Goal: Check status

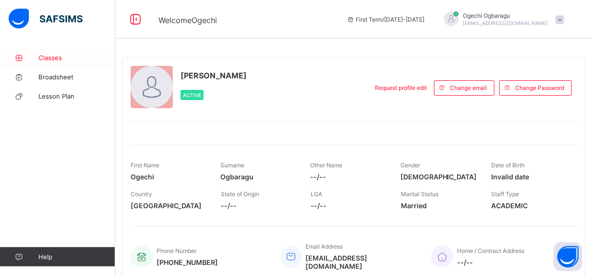
click at [61, 56] on span "Classes" at bounding box center [76, 58] width 77 height 8
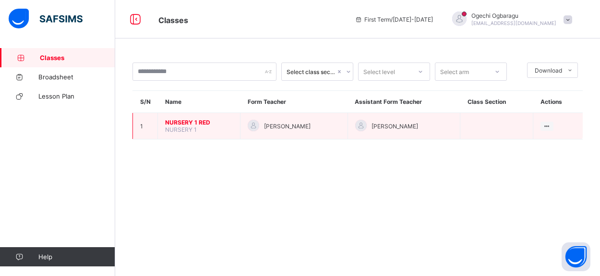
click at [202, 125] on td "NURSERY 1 RED NURSERY 1" at bounding box center [199, 126] width 83 height 26
click at [206, 119] on span "NURSERY 1 RED" at bounding box center [199, 122] width 68 height 7
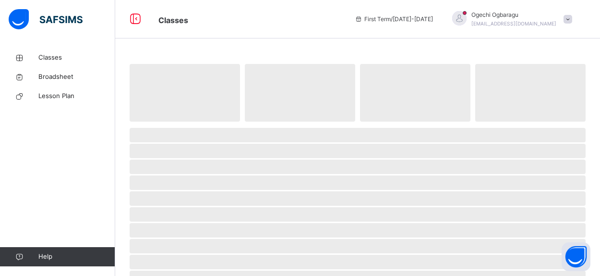
click at [206, 119] on span "‌" at bounding box center [185, 93] width 110 height 58
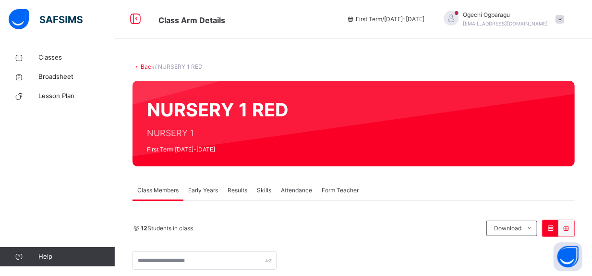
scroll to position [241, 0]
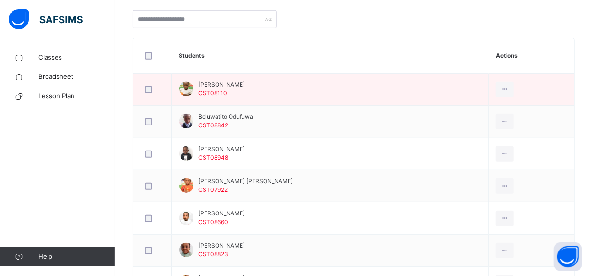
click at [213, 85] on span "Aishat Popoola" at bounding box center [221, 84] width 47 height 9
click at [509, 90] on icon at bounding box center [505, 89] width 8 height 9
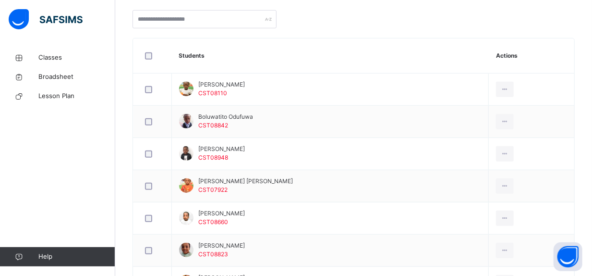
scroll to position [0, 0]
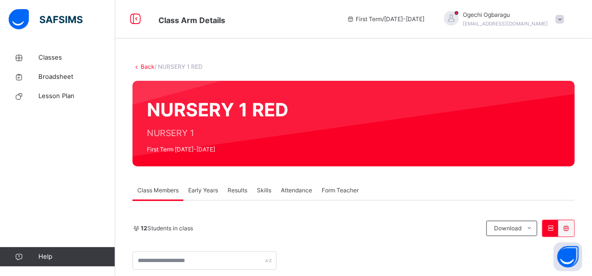
click at [201, 192] on span "Early Years" at bounding box center [203, 190] width 30 height 9
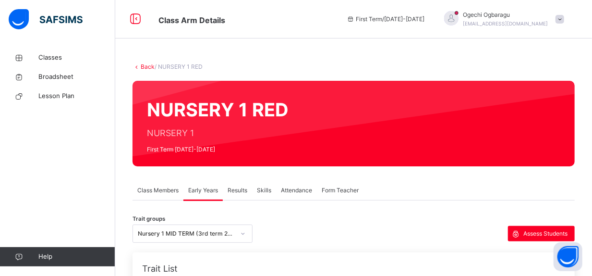
click at [298, 190] on span "Attendance" at bounding box center [296, 190] width 31 height 9
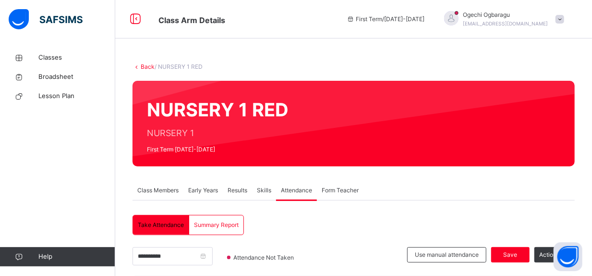
scroll to position [241, 0]
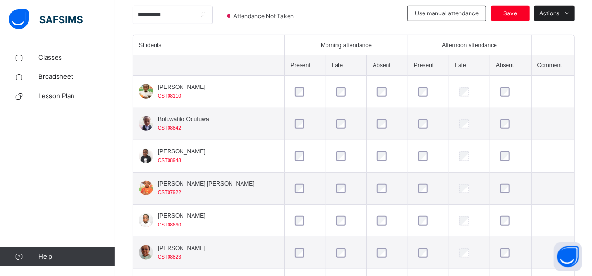
click at [571, 13] on icon at bounding box center [567, 14] width 7 height 8
click at [385, 16] on div at bounding box center [357, 20] width 89 height 29
click at [54, 58] on span "Classes" at bounding box center [76, 58] width 77 height 10
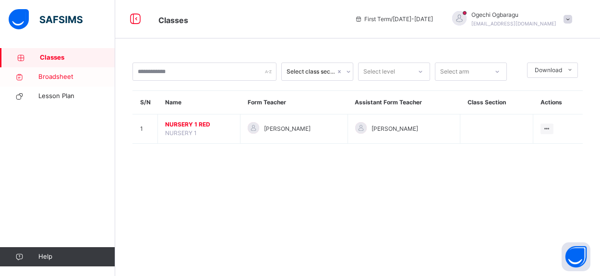
click at [55, 80] on span "Broadsheet" at bounding box center [76, 77] width 77 height 10
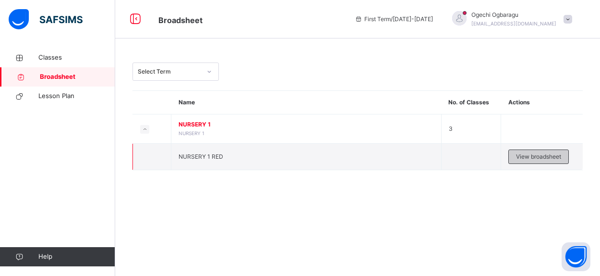
click at [524, 157] on span "View broadsheet" at bounding box center [538, 156] width 45 height 9
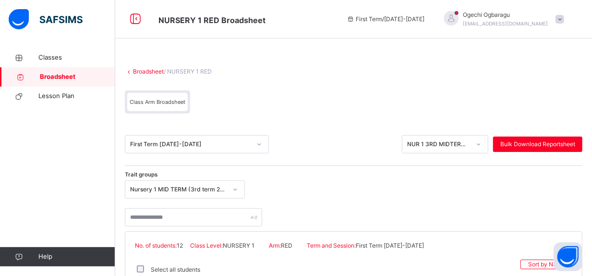
scroll to position [241, 0]
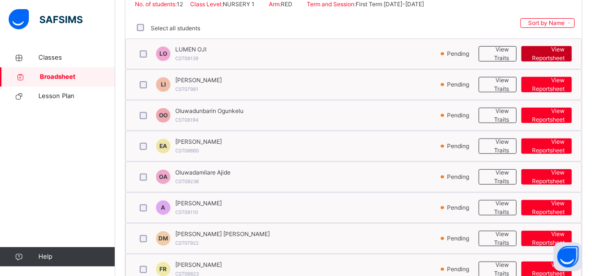
click at [548, 53] on span "View Reportsheet" at bounding box center [547, 53] width 36 height 17
